Goal: Navigation & Orientation: Find specific page/section

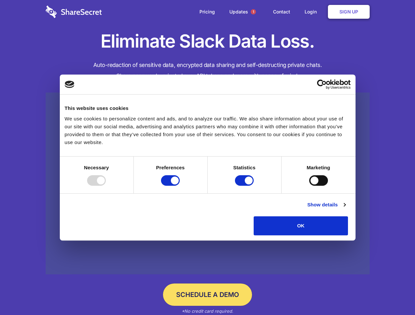
click at [106, 186] on div at bounding box center [96, 180] width 19 height 11
click at [180, 186] on input "Preferences" at bounding box center [170, 180] width 19 height 11
checkbox input "false"
click at [245, 186] on input "Statistics" at bounding box center [244, 180] width 19 height 11
checkbox input "false"
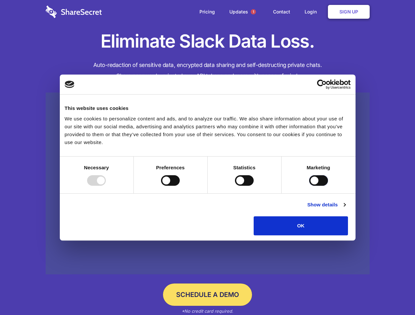
click at [309, 186] on input "Marketing" at bounding box center [318, 180] width 19 height 11
checkbox input "true"
click at [345, 209] on link "Show details" at bounding box center [326, 205] width 38 height 8
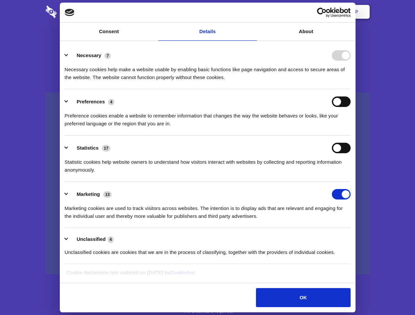
click at [351, 89] on li "Necessary 7 Necessary cookies help make a website usable by enabling basic func…" at bounding box center [208, 66] width 286 height 46
click at [253, 12] on span "1" at bounding box center [253, 11] width 5 height 5
